Goal: Task Accomplishment & Management: Use online tool/utility

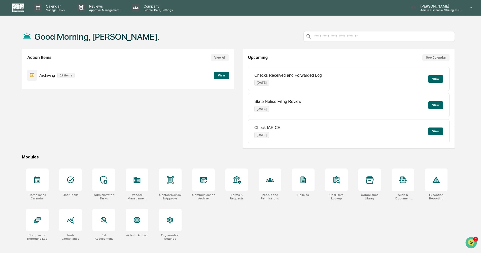
click at [222, 78] on button "View" at bounding box center [221, 76] width 15 height 8
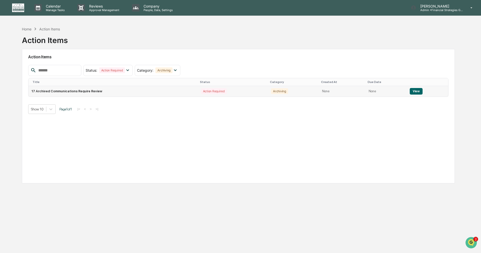
click at [412, 93] on button "View" at bounding box center [416, 91] width 13 height 7
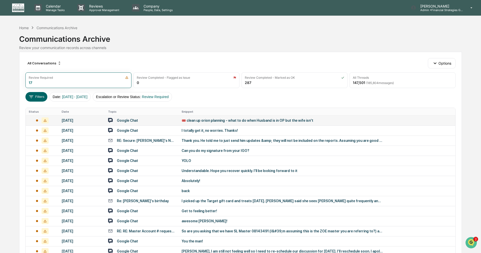
click at [250, 121] on div "🎟️ clean up orion planning - what to do when Husband is in OP but the wife isn't" at bounding box center [281, 121] width 201 height 4
drag, startPoint x: 4, startPoint y: 118, endPoint x: 197, endPoint y: 121, distance: 193.3
click at [197, 121] on div "🎟️ clean up orion planning - what to do when Husband is in OP but the wife isn't" at bounding box center [281, 121] width 201 height 4
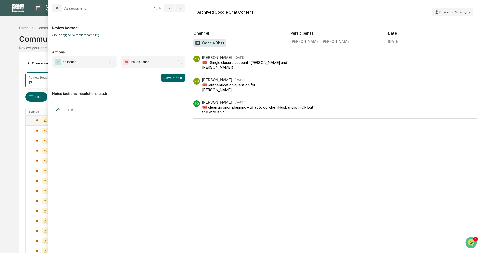
click at [111, 61] on span "modal" at bounding box center [111, 62] width 5 height 5
click at [173, 80] on button "Save & Next" at bounding box center [173, 78] width 24 height 8
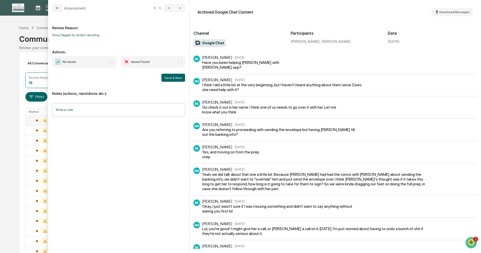
scroll to position [18, 0]
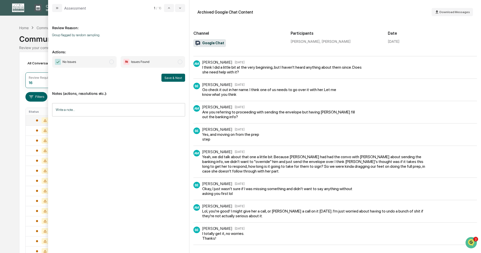
click at [110, 62] on span "modal" at bounding box center [111, 62] width 5 height 5
click at [167, 78] on button "Save & Next" at bounding box center [173, 78] width 24 height 8
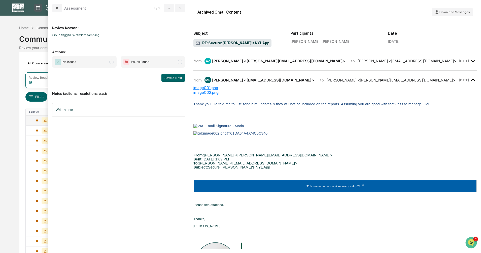
click at [110, 61] on span "modal" at bounding box center [111, 62] width 5 height 5
click at [170, 80] on button "Save & Next" at bounding box center [173, 78] width 24 height 8
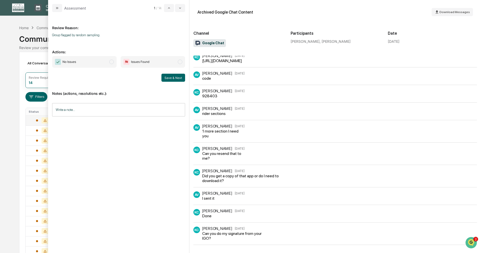
scroll to position [64, 0]
click at [112, 60] on span "modal" at bounding box center [111, 62] width 5 height 5
click at [180, 78] on button "Save & Next" at bounding box center [173, 78] width 24 height 8
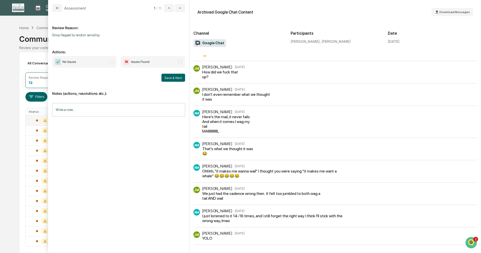
click at [112, 62] on span "modal" at bounding box center [111, 62] width 5 height 5
click at [170, 78] on button "Save & Next" at bounding box center [173, 78] width 24 height 8
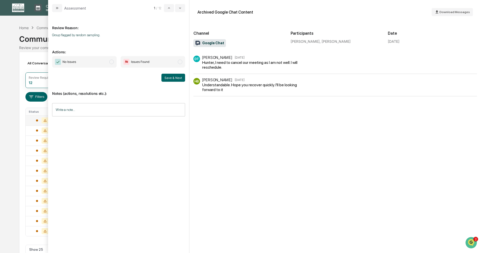
click at [112, 63] on span "modal" at bounding box center [111, 62] width 5 height 5
click at [170, 80] on button "Save & Next" at bounding box center [173, 78] width 24 height 8
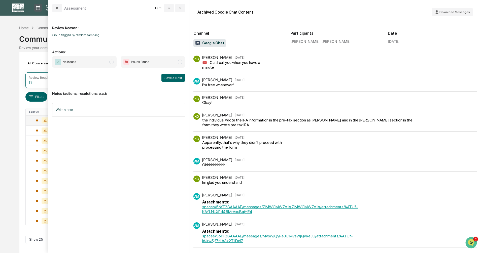
click at [111, 62] on span "modal" at bounding box center [111, 62] width 5 height 5
click at [175, 79] on button "Save & Next" at bounding box center [173, 78] width 24 height 8
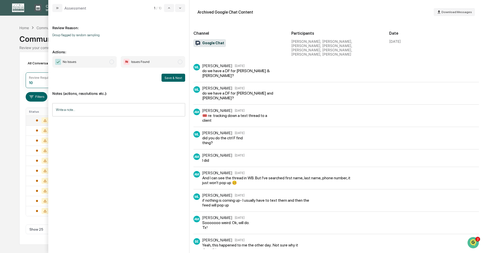
click at [111, 63] on span "modal" at bounding box center [111, 62] width 5 height 5
click at [170, 77] on button "Save & Next" at bounding box center [174, 78] width 24 height 8
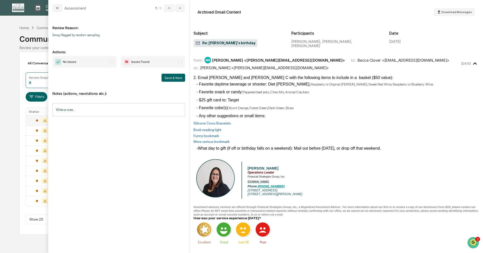
click at [112, 63] on span "modal" at bounding box center [111, 62] width 5 height 5
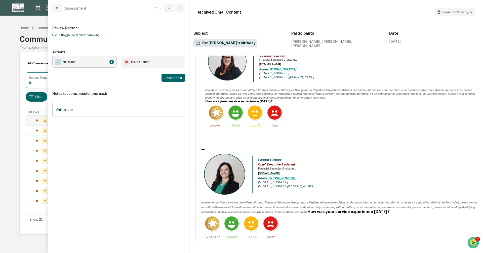
scroll to position [279, 0]
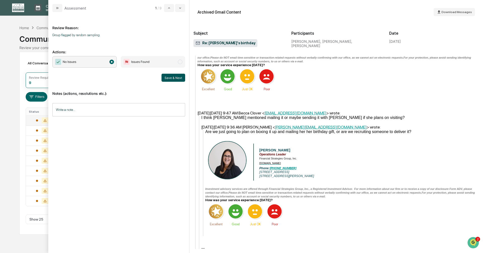
click at [168, 78] on button "Save & Next" at bounding box center [174, 78] width 24 height 8
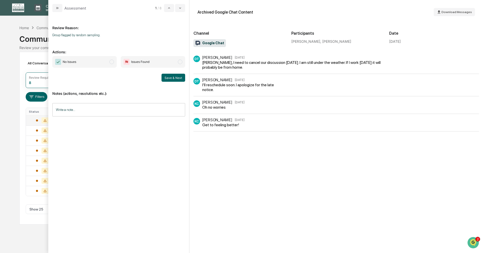
click at [112, 60] on span "modal" at bounding box center [111, 62] width 5 height 5
click at [173, 80] on button "Save & Next" at bounding box center [174, 78] width 24 height 8
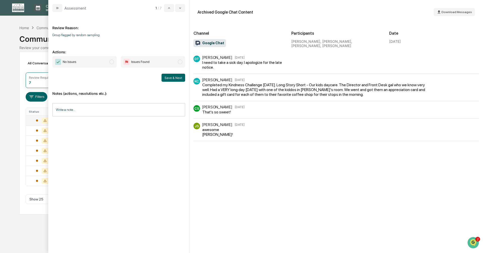
click at [112, 62] on span "modal" at bounding box center [111, 62] width 5 height 5
click at [174, 78] on button "Save & Next" at bounding box center [174, 78] width 24 height 8
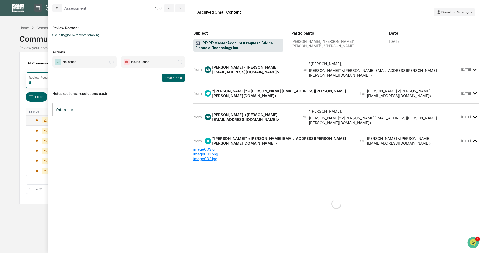
click at [112, 62] on span "modal" at bounding box center [111, 62] width 5 height 5
click at [171, 79] on button "Save & Next" at bounding box center [174, 78] width 24 height 8
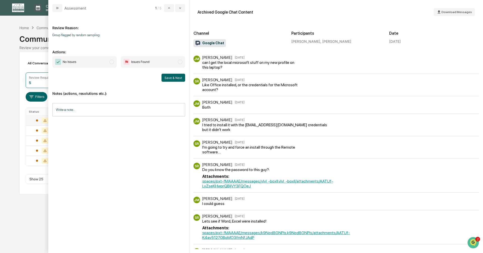
click at [112, 63] on span "modal" at bounding box center [111, 62] width 5 height 5
click at [172, 81] on button "Save & Next" at bounding box center [174, 78] width 24 height 8
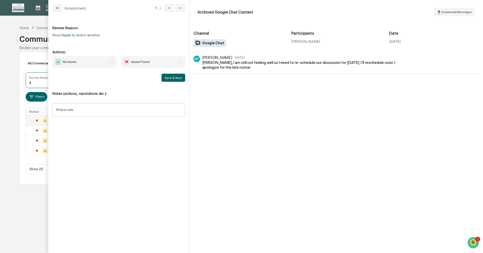
click at [110, 63] on span "modal" at bounding box center [111, 62] width 5 height 5
click at [170, 78] on button "Save & Next" at bounding box center [174, 78] width 24 height 8
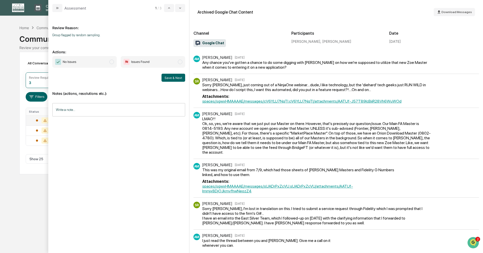
click at [113, 62] on span "modal" at bounding box center [111, 62] width 5 height 5
click at [171, 78] on button "Save & Next" at bounding box center [174, 78] width 24 height 8
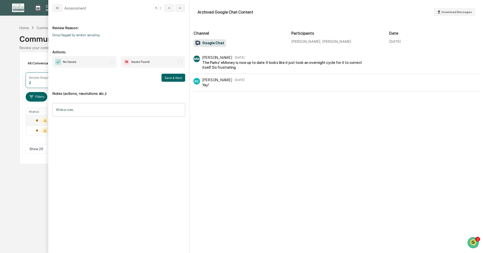
click at [114, 63] on span "modal" at bounding box center [111, 62] width 5 height 5
click at [175, 79] on button "Save & Next" at bounding box center [174, 78] width 24 height 8
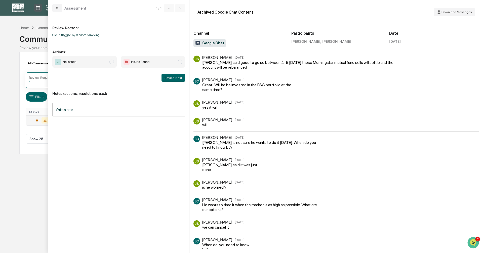
click at [112, 62] on span "modal" at bounding box center [111, 62] width 5 height 5
click at [175, 78] on button "Save & Next" at bounding box center [174, 78] width 24 height 8
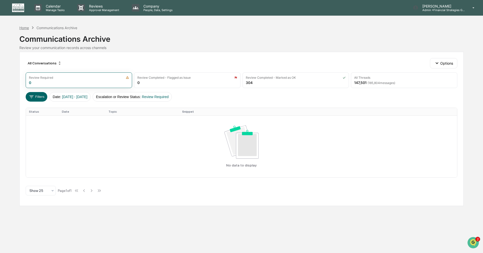
click at [24, 29] on div "Home" at bounding box center [24, 28] width 10 height 4
